Goal: Check status

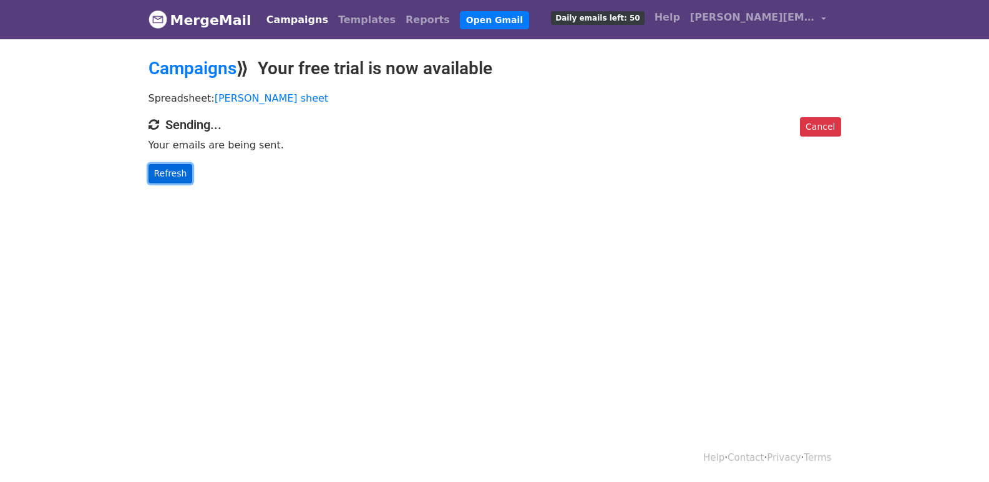
click at [167, 174] on link "Refresh" at bounding box center [171, 173] width 44 height 19
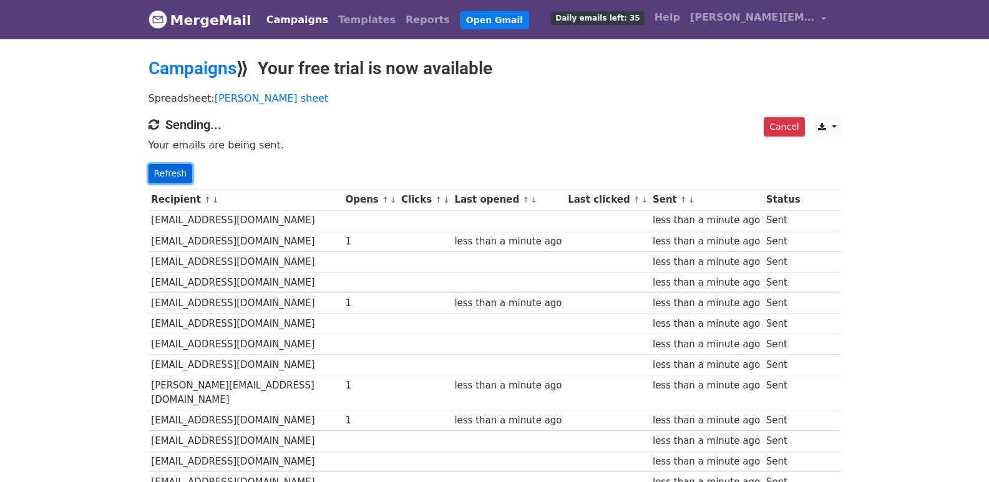
click at [164, 174] on link "Refresh" at bounding box center [171, 173] width 44 height 19
click at [164, 178] on link "Refresh" at bounding box center [171, 173] width 44 height 19
click at [165, 177] on link "Refresh" at bounding box center [171, 173] width 44 height 19
click at [166, 175] on link "Refresh" at bounding box center [171, 173] width 44 height 19
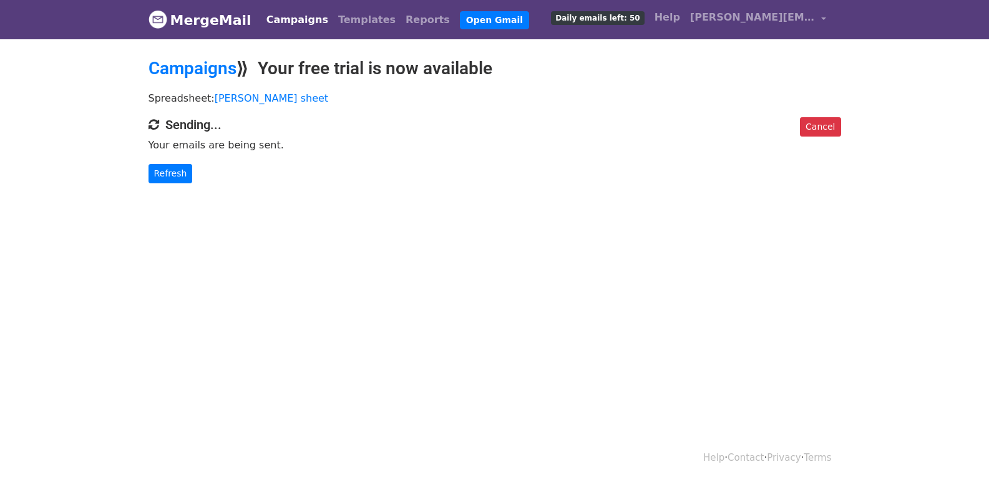
click at [192, 171] on p "Refresh" at bounding box center [495, 173] width 693 height 19
click at [179, 174] on link "Refresh" at bounding box center [171, 173] width 44 height 19
